Goal: Transaction & Acquisition: Book appointment/travel/reservation

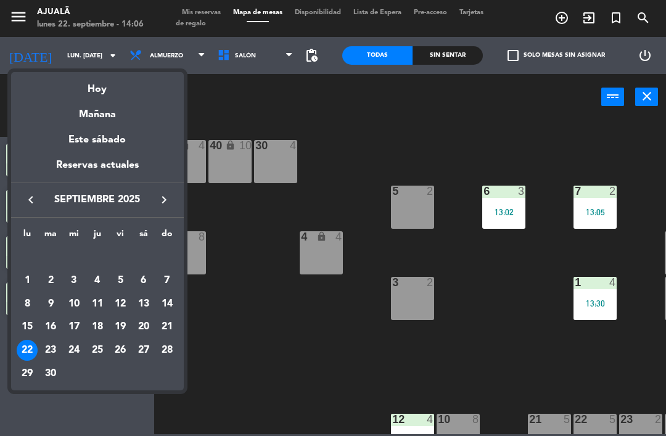
scroll to position [28, 0]
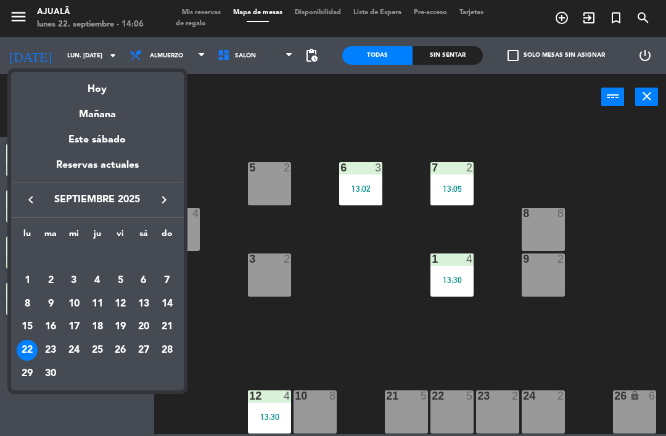
click at [120, 115] on div "Mañana" at bounding box center [97, 109] width 173 height 25
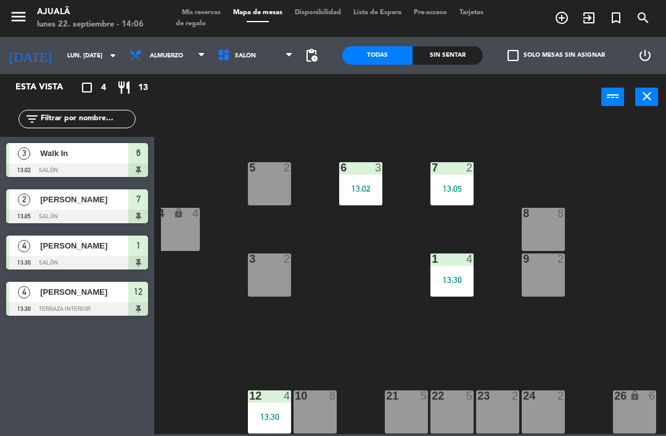
type input "[DATE] sep."
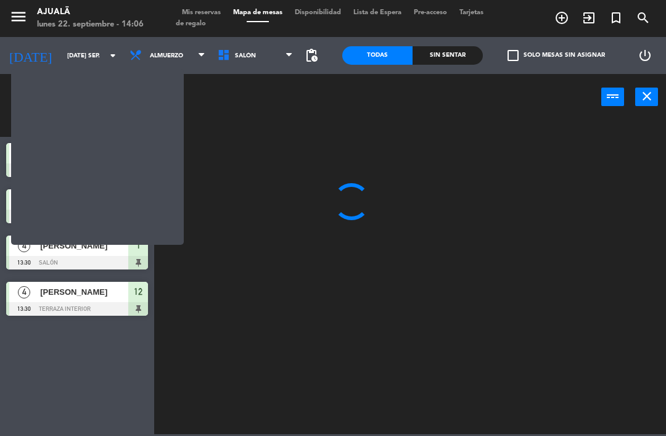
scroll to position [0, 0]
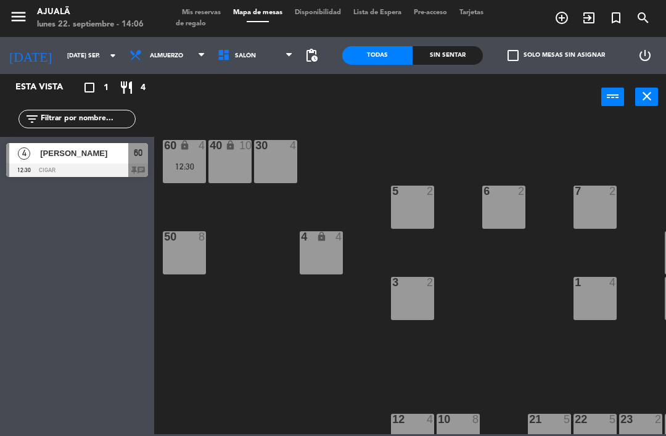
click at [145, 47] on span "Almuerzo" at bounding box center [167, 55] width 88 height 27
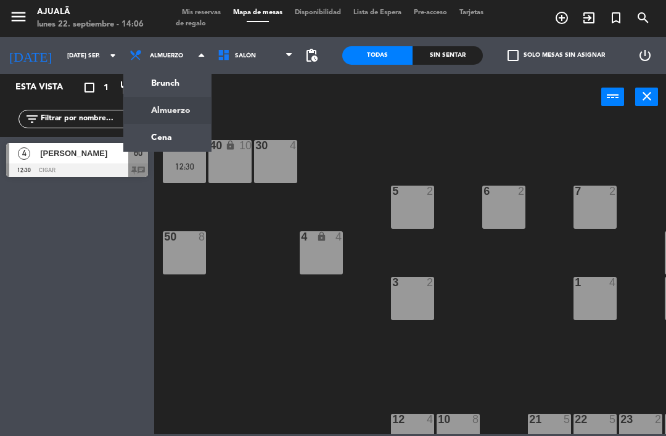
click at [167, 137] on ng-component "menu Ajualä lunes 22. septiembre - 14:06 Mis reservas Mapa de mesas Disponibili…" at bounding box center [333, 217] width 666 height 434
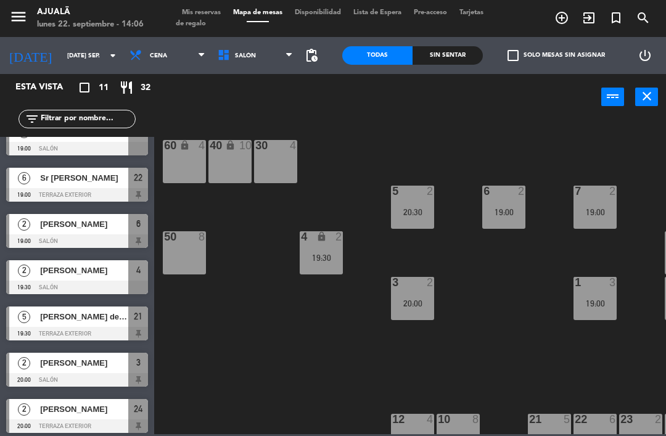
scroll to position [162, 0]
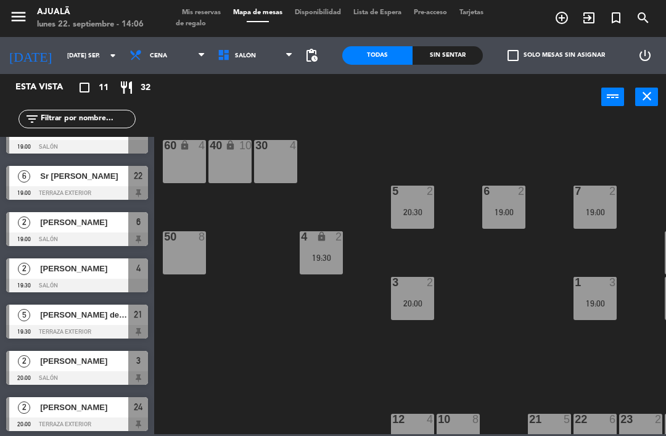
click at [86, 184] on div "Sr [PERSON_NAME]" at bounding box center [83, 176] width 89 height 20
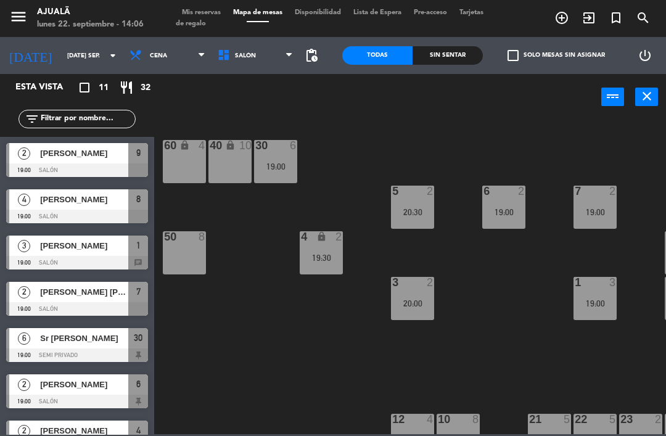
click at [288, 162] on div "19:00" at bounding box center [275, 166] width 43 height 9
click at [282, 341] on div "30 6 19:00 40 lock 10 60 lock 4 5 2 20:30 6 2 19:00 7 2 19:00 4 lock 2 19:30 8 …" at bounding box center [413, 276] width 505 height 316
click at [97, 342] on span "Sr [PERSON_NAME]" at bounding box center [84, 338] width 88 height 13
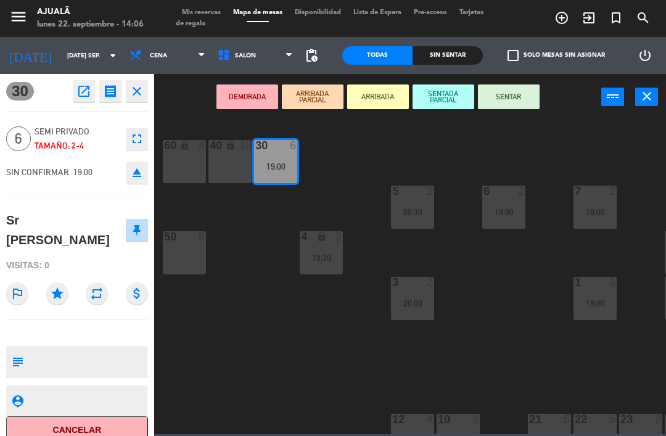
click at [105, 348] on textarea at bounding box center [87, 361] width 118 height 26
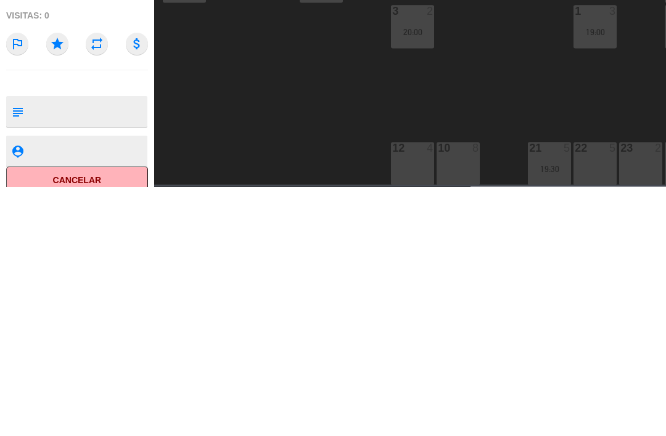
scroll to position [23, 0]
type textarea "Conejo"
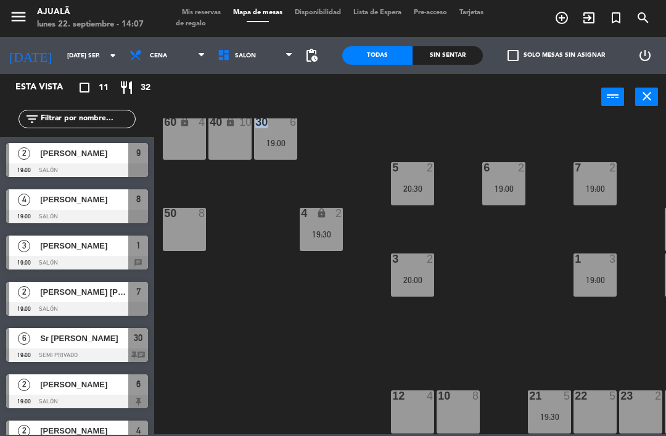
scroll to position [0, 0]
click at [226, 226] on div "30 6 19:00 40 lock 10 60 lock 4 5 2 20:30 6 2 19:00 7 2 19:00 4 lock 2 19:30 8 …" at bounding box center [413, 276] width 505 height 316
click at [83, 63] on input "[DATE] sep." at bounding box center [103, 55] width 84 height 19
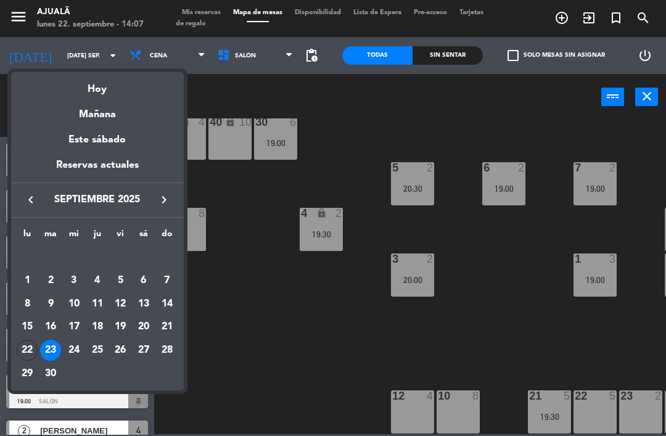
click at [78, 347] on div "24" at bounding box center [73, 350] width 21 height 21
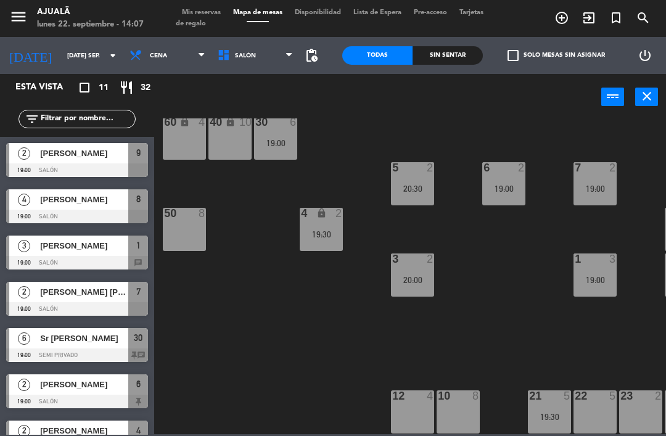
type input "mié. [DATE]"
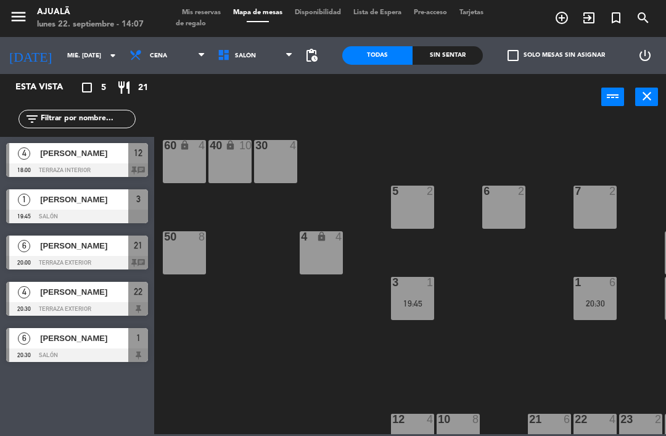
click at [156, 62] on span "Cena" at bounding box center [167, 55] width 88 height 27
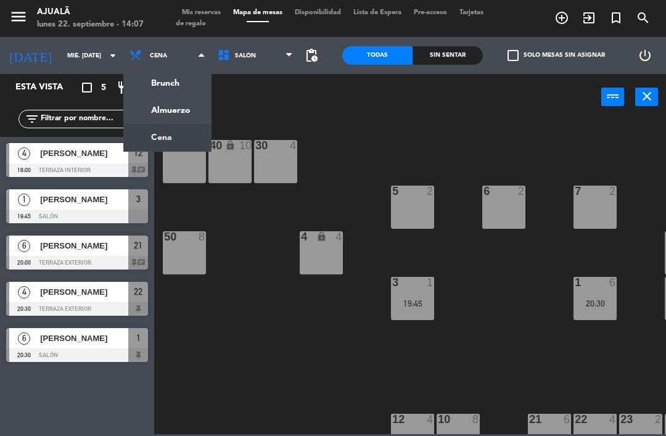
click at [316, 352] on div "30 4 40 lock 10 60 lock 4 5 2 6 2 7 2 4 lock 4 8 8 50 8 3 1 19:45 1 6 20:30 9 2…" at bounding box center [413, 276] width 505 height 316
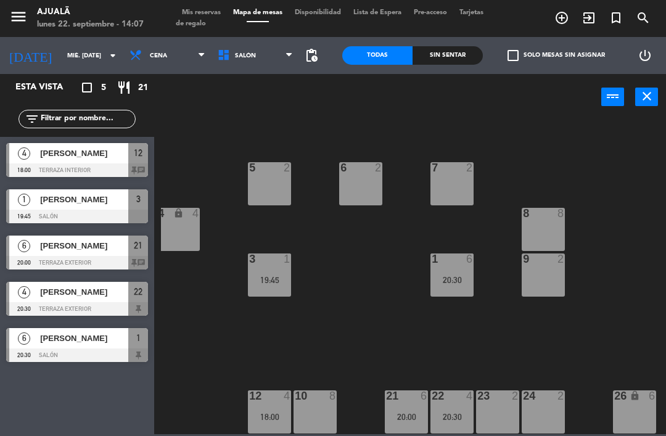
scroll to position [23, 143]
click at [491, 407] on div "23 2" at bounding box center [497, 411] width 43 height 43
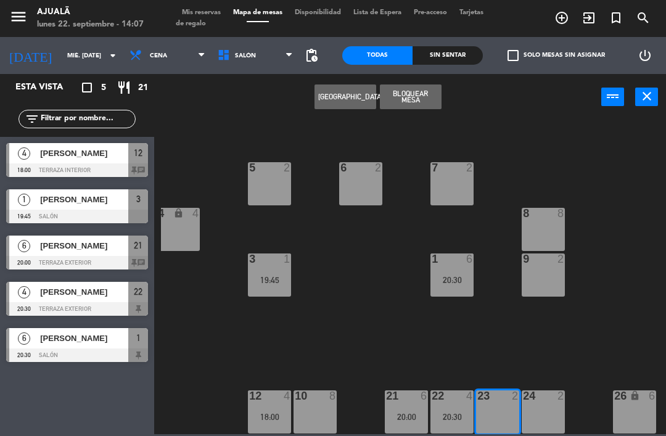
click at [352, 95] on button "[GEOGRAPHIC_DATA]" at bounding box center [345, 96] width 62 height 25
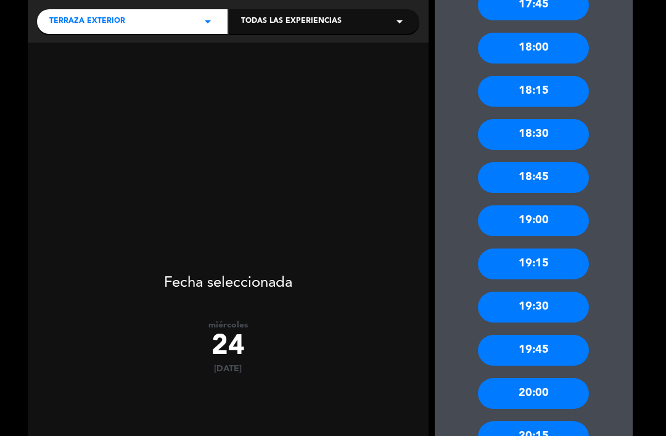
scroll to position [187, 0]
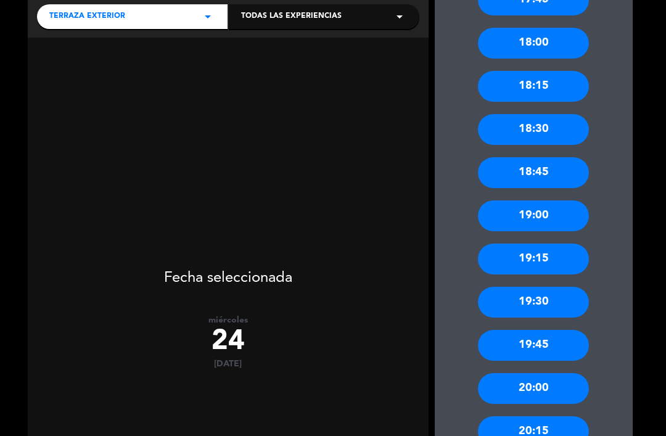
click at [548, 287] on div "19:30" at bounding box center [533, 302] width 111 height 31
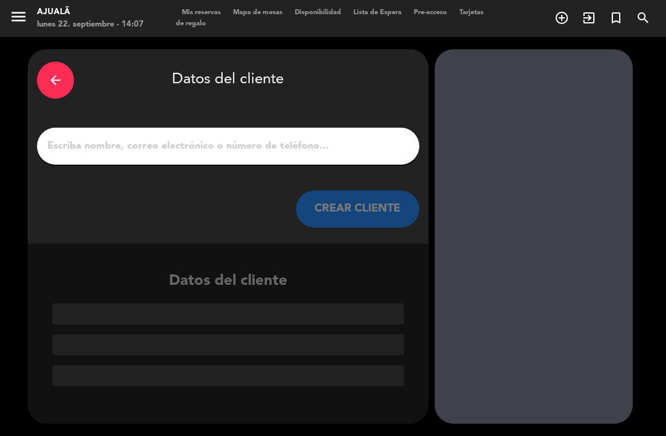
click at [255, 137] on input "1" at bounding box center [228, 145] width 364 height 17
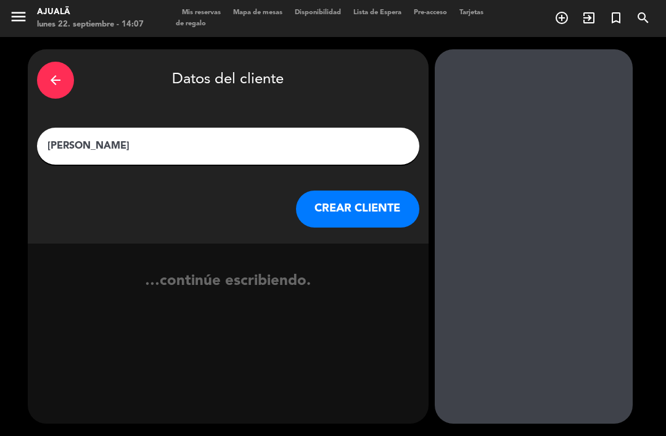
type input "[PERSON_NAME]"
click at [361, 190] on button "CREAR CLIENTE" at bounding box center [357, 208] width 123 height 37
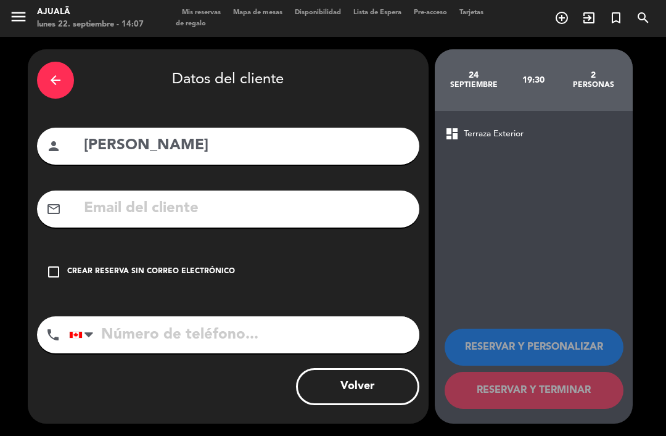
click at [59, 264] on icon "check_box_outline_blank" at bounding box center [53, 271] width 15 height 15
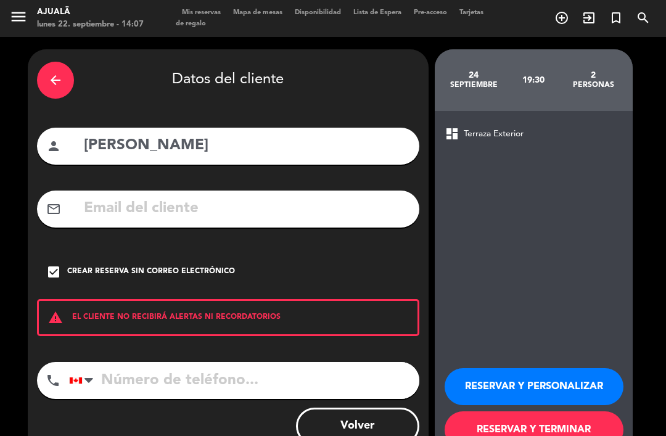
click at [546, 411] on button "RESERVAR Y TERMINAR" at bounding box center [533, 429] width 179 height 37
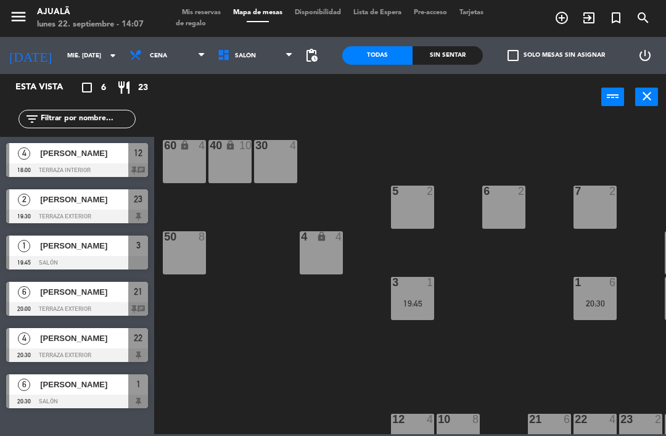
click at [162, 51] on span "Cena" at bounding box center [167, 55] width 88 height 27
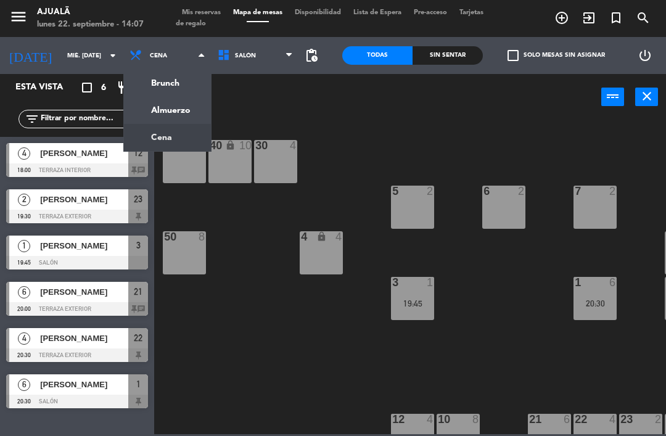
click at [173, 110] on ng-component "menu Ajualä lunes 22. septiembre - 14:07 Mis reservas Mapa de mesas Disponibili…" at bounding box center [333, 217] width 666 height 434
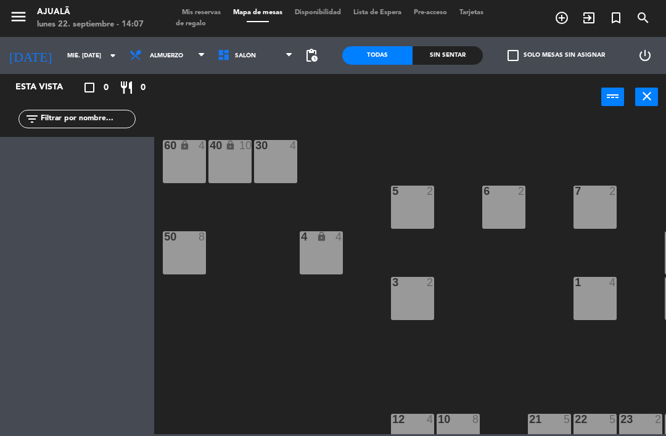
click at [61, 58] on input "mié. [DATE]" at bounding box center [103, 55] width 84 height 19
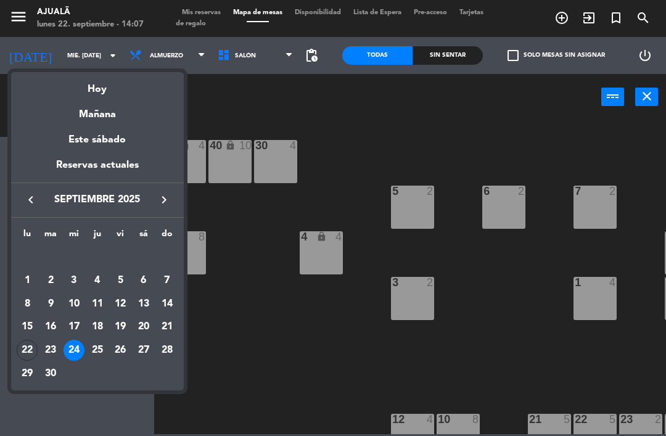
click at [61, 340] on td "23" at bounding box center [50, 349] width 23 height 23
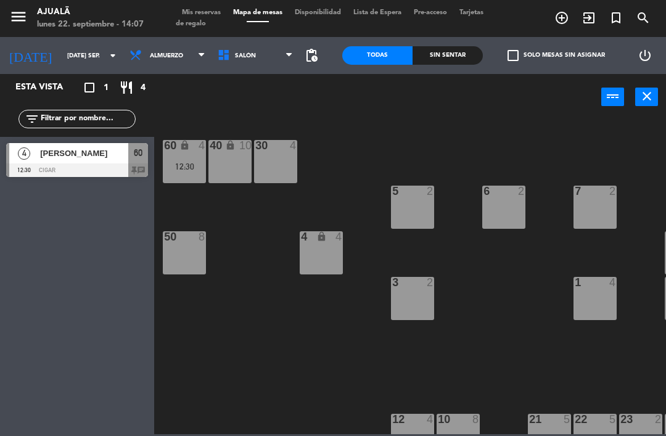
click at [157, 59] on span "Almuerzo" at bounding box center [166, 55] width 33 height 7
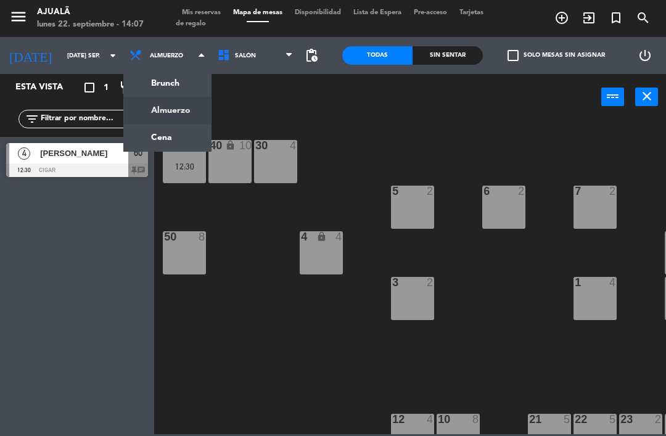
click at [144, 140] on ng-component "menu Ajualä lunes 22. septiembre - 14:07 Mis reservas Mapa de mesas Disponibili…" at bounding box center [333, 217] width 666 height 434
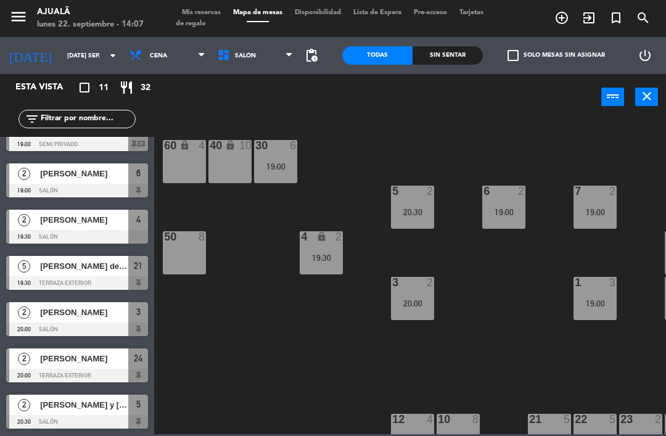
scroll to position [211, 0]
click at [70, 55] on input "[DATE] sep." at bounding box center [103, 55] width 84 height 19
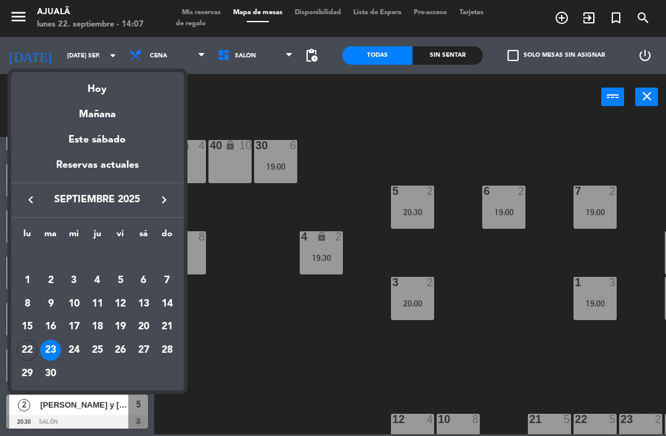
click at [118, 91] on div "Hoy" at bounding box center [97, 84] width 173 height 25
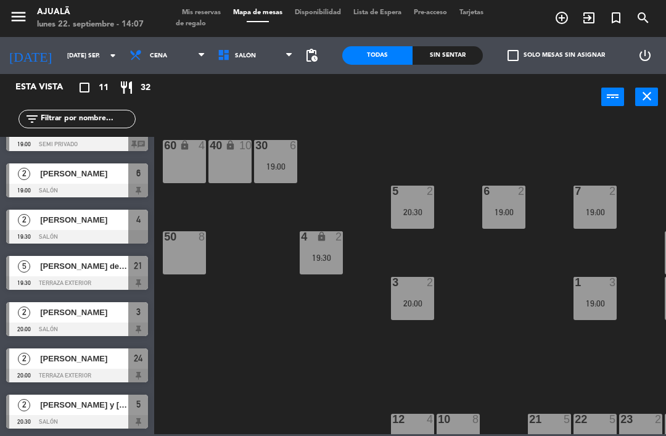
type input "lun. [DATE]"
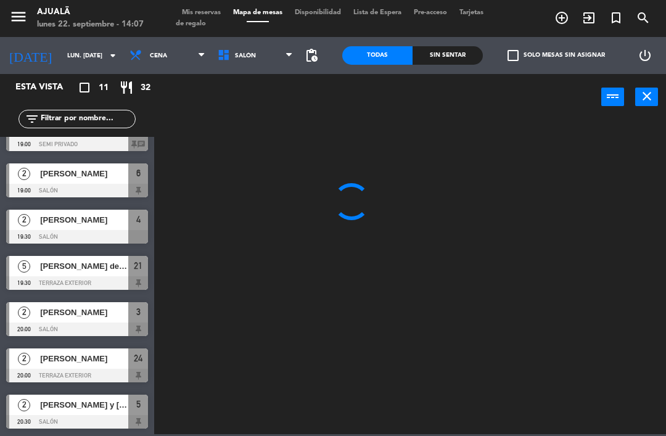
scroll to position [0, 0]
